Goal: Download file/media

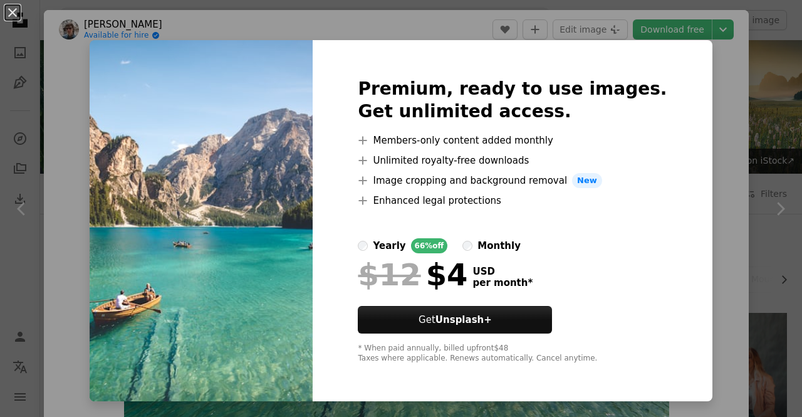
scroll to position [442, 0]
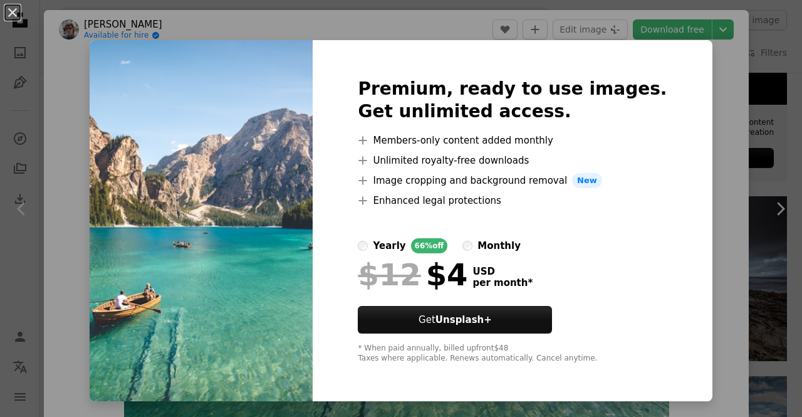
click at [271, 216] on img at bounding box center [201, 220] width 223 height 361
click at [16, 14] on button "An X shape" at bounding box center [12, 12] width 15 height 15
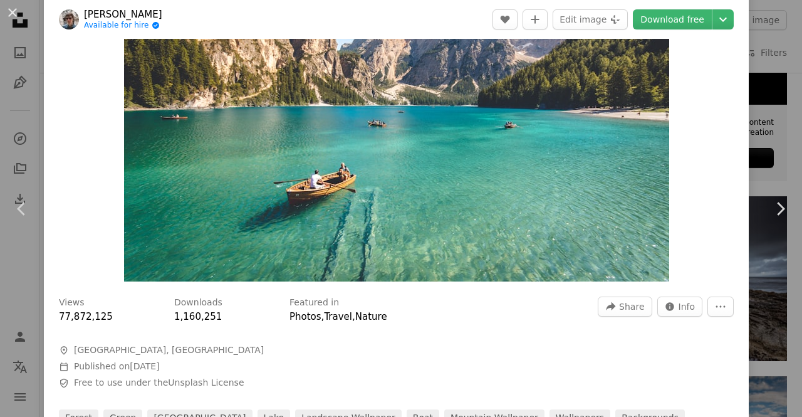
scroll to position [138, 0]
click at [370, 184] on img "Zoom in on this image" at bounding box center [396, 98] width 545 height 363
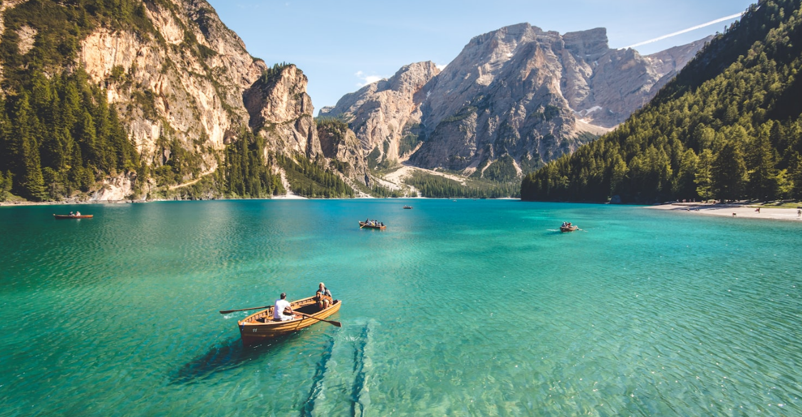
scroll to position [78, 0]
click at [759, 23] on img "Zoom out on this image" at bounding box center [400, 190] width 803 height 536
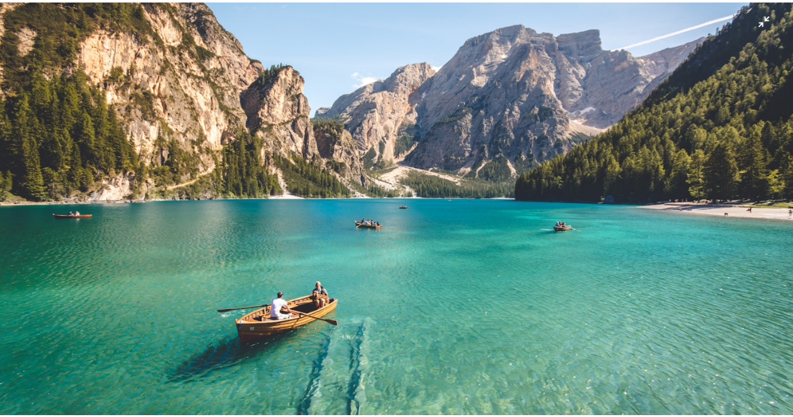
scroll to position [55, 0]
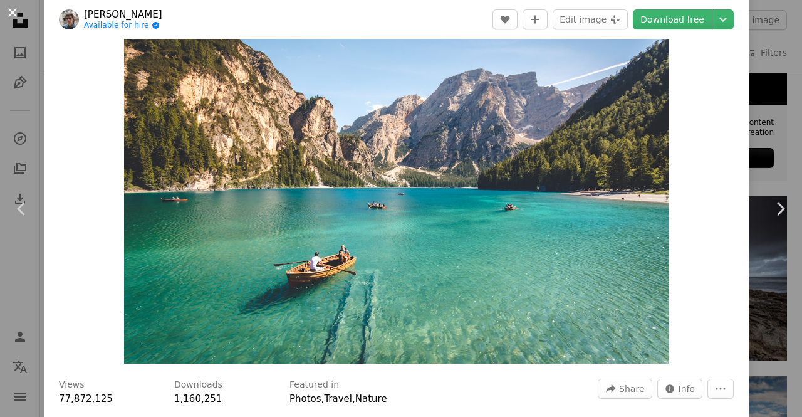
click at [9, 14] on button "An X shape" at bounding box center [12, 12] width 15 height 15
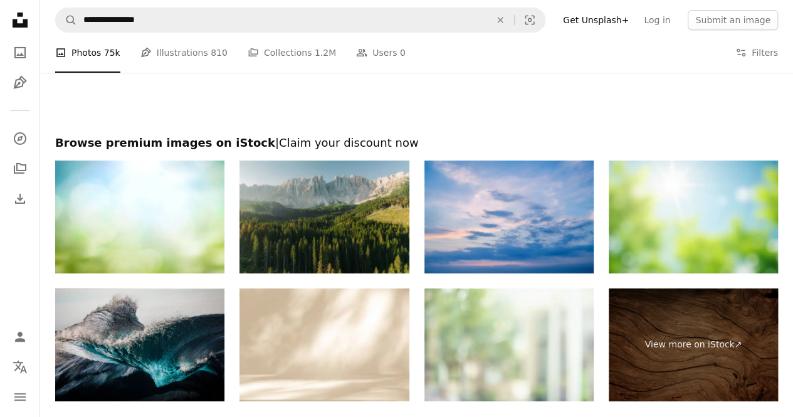
scroll to position [2350, 0]
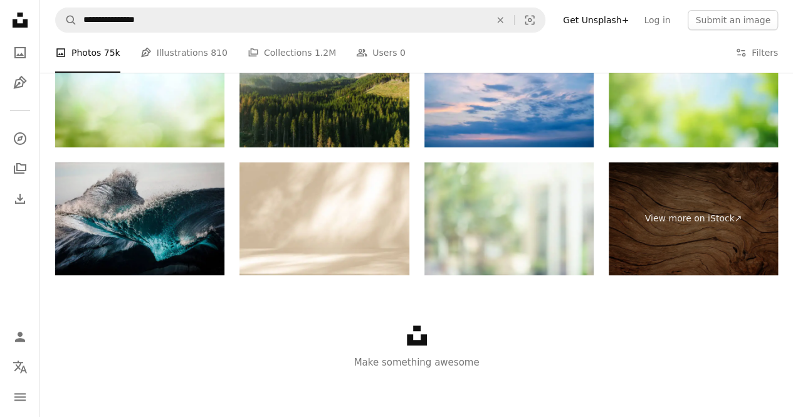
click at [414, 334] on icon "Unsplash logo" at bounding box center [417, 335] width 20 height 20
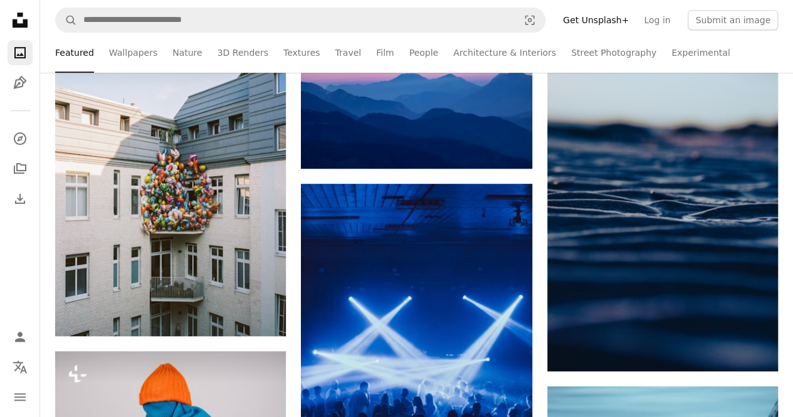
scroll to position [328, 0]
